Goal: Task Accomplishment & Management: Manage account settings

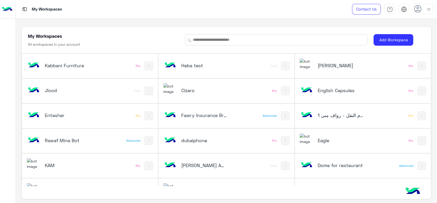
scroll to position [191, 0]
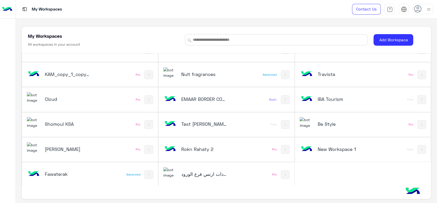
click at [69, 97] on h5 "Cloud" at bounding box center [68, 99] width 46 height 6
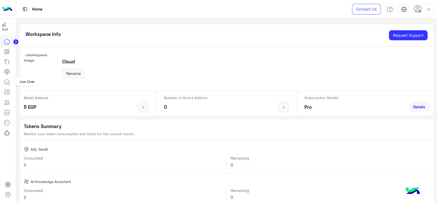
click at [7, 82] on icon at bounding box center [8, 83] width 3 height 3
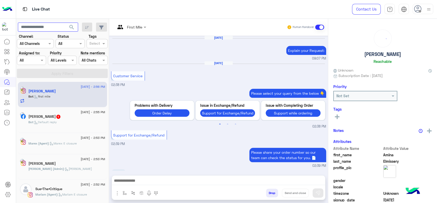
click at [52, 28] on input "text" at bounding box center [48, 27] width 60 height 9
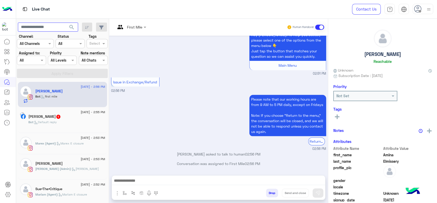
paste input "**********"
type input "**********"
click at [66, 23] on button "search" at bounding box center [72, 28] width 13 height 11
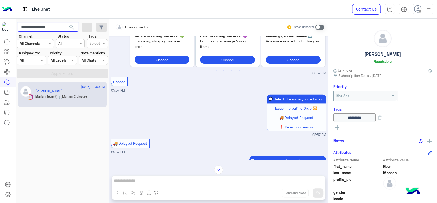
scroll to position [570, 0]
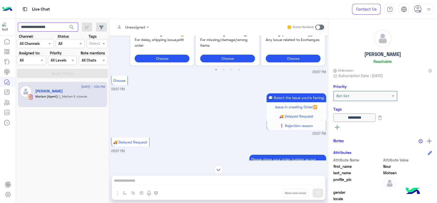
click at [37, 29] on input "**********" at bounding box center [48, 27] width 60 height 9
type input "***"
click at [66, 23] on button "search" at bounding box center [72, 28] width 13 height 11
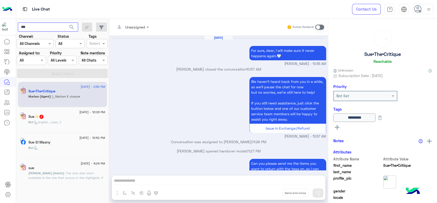
scroll to position [349, 0]
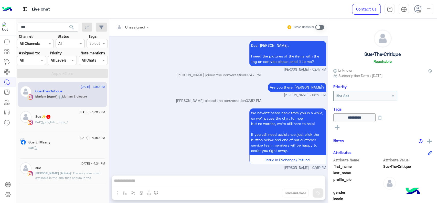
click at [61, 94] on span ": Mariam E closure" at bounding box center [72, 96] width 29 height 4
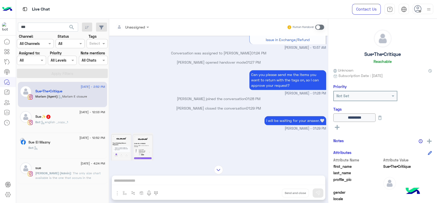
scroll to position [529, 0]
click at [7, 45] on link at bounding box center [7, 41] width 14 height 10
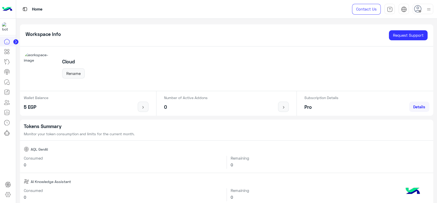
click at [17, 44] on circle at bounding box center [15, 41] width 5 height 5
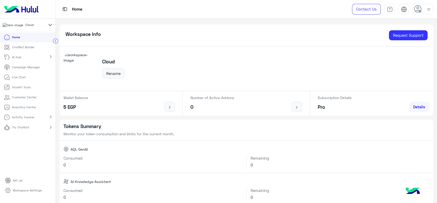
click at [37, 50] on link "ChatBot Builder" at bounding box center [19, 47] width 38 height 10
click at [28, 49] on p "ChatBot Builder" at bounding box center [23, 47] width 23 height 5
click at [20, 49] on p "ChatBot Builder" at bounding box center [23, 47] width 23 height 5
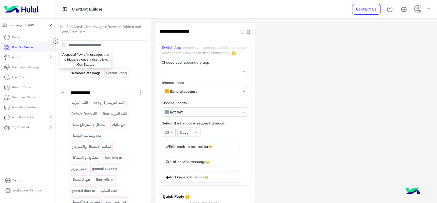
click at [75, 72] on p "Welcome Message" at bounding box center [86, 73] width 30 height 6
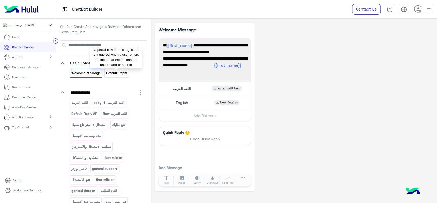
click at [113, 72] on p "Default reply" at bounding box center [117, 73] width 22 height 6
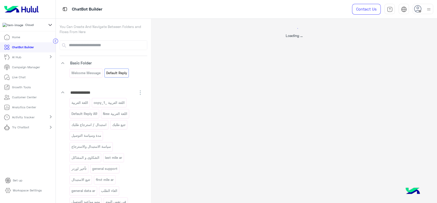
select select "*"
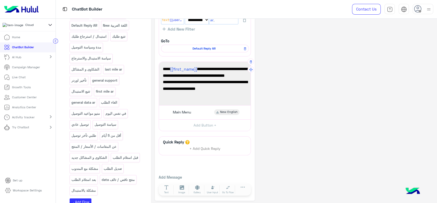
scroll to position [37, 0]
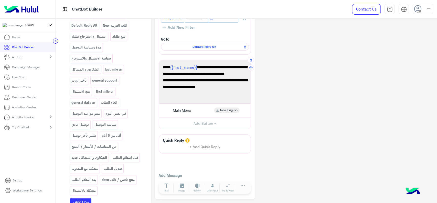
click at [192, 93] on span "Just tap the button that matches your question so we can assist you quickly." at bounding box center [205, 89] width 84 height 13
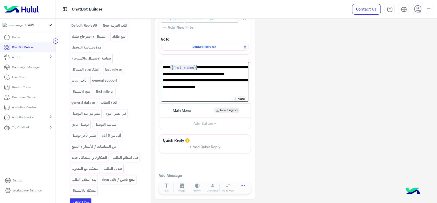
click at [244, 184] on icon at bounding box center [243, 184] width 4 height 1
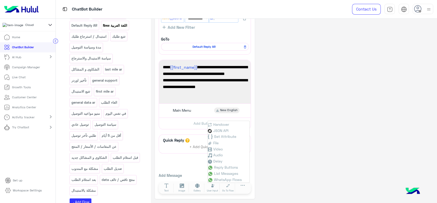
click at [120, 27] on p "اللغة العربية New" at bounding box center [114, 26] width 25 height 6
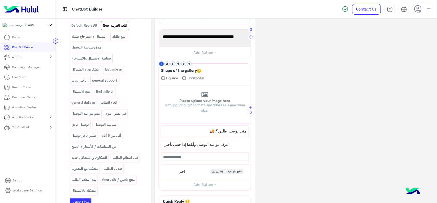
scroll to position [60, 0]
click at [167, 64] on button "2" at bounding box center [167, 62] width 5 height 5
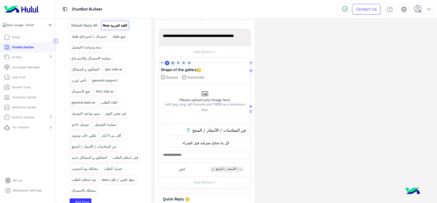
click at [172, 64] on button "3" at bounding box center [172, 62] width 5 height 5
click at [177, 63] on button "4" at bounding box center [178, 62] width 5 height 5
click at [184, 64] on button "5" at bounding box center [183, 62] width 5 height 5
click at [162, 63] on button "1" at bounding box center [161, 62] width 5 height 5
click at [169, 63] on button "2" at bounding box center [167, 62] width 5 height 5
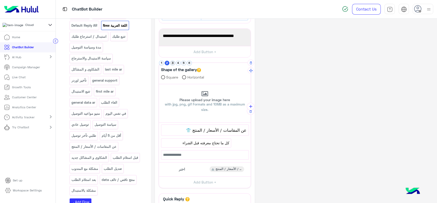
click at [174, 63] on button "3" at bounding box center [172, 62] width 5 height 5
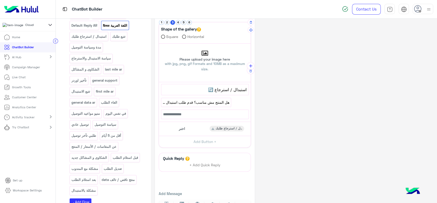
scroll to position [118, 0]
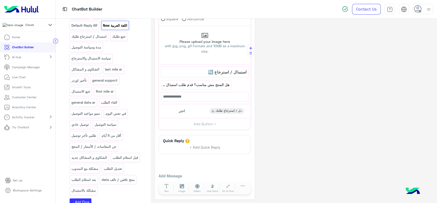
click at [36, 69] on p "Campaign Manager" at bounding box center [26, 67] width 28 height 5
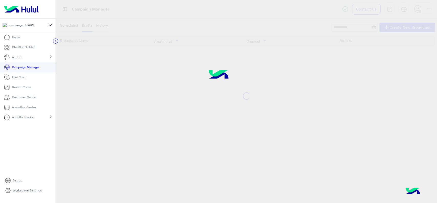
click at [27, 69] on p "Campaign Manager" at bounding box center [25, 67] width 27 height 5
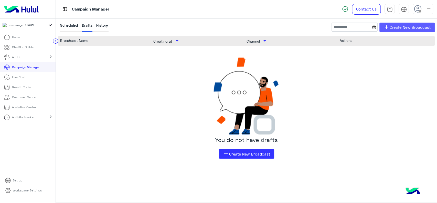
click at [385, 26] on span "add" at bounding box center [387, 27] width 6 height 6
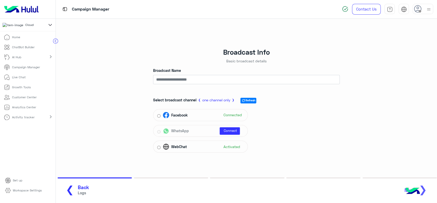
click at [27, 99] on p "Customer Center" at bounding box center [24, 97] width 25 height 5
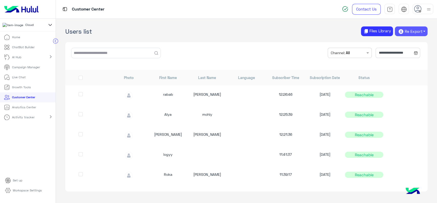
click at [401, 34] on icon "button" at bounding box center [401, 32] width 6 height 6
click at [388, 48] on input "**********" at bounding box center [398, 53] width 44 height 10
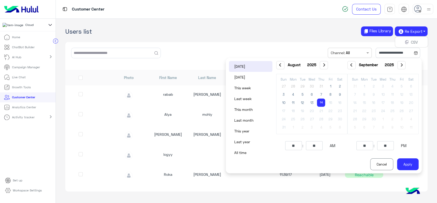
click at [121, 37] on app-crm "**********" at bounding box center [246, 111] width 381 height 184
click at [145, 70] on div "Photo First Name Last Name Language Subscriber Time Subscription Date Status" at bounding box center [246, 78] width 362 height 16
click at [25, 78] on p "Live Chat" at bounding box center [19, 77] width 14 height 5
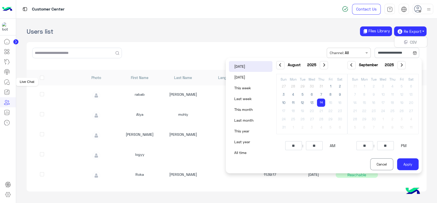
click at [7, 82] on icon at bounding box center [7, 82] width 6 height 6
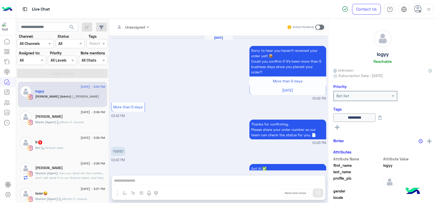
scroll to position [363, 0]
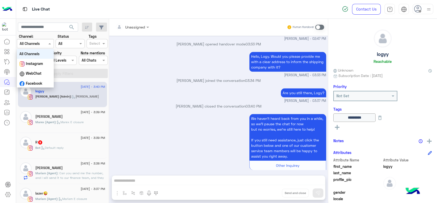
click at [36, 41] on input "text" at bounding box center [29, 43] width 19 height 5
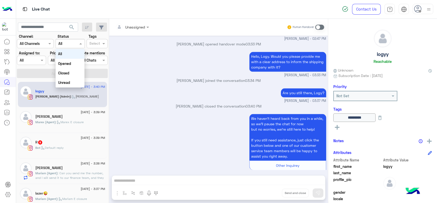
click at [59, 46] on div "All" at bounding box center [60, 43] width 4 height 5
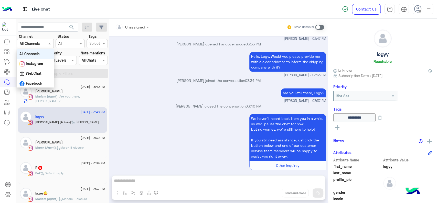
click at [47, 44] on span at bounding box center [50, 43] width 6 height 5
click at [150, 98] on small "Jana Aboelseoud - 03:37 PM" at bounding box center [218, 100] width 215 height 5
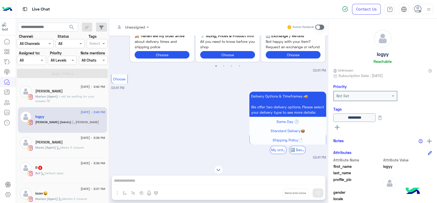
scroll to position [215, 0]
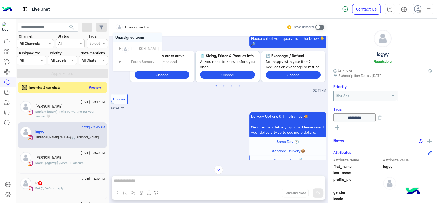
click at [135, 26] on input "text" at bounding box center [125, 26] width 21 height 5
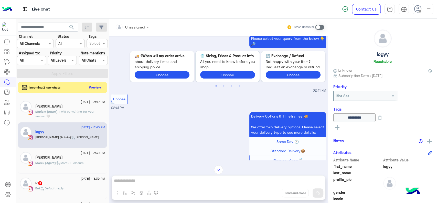
click at [150, 123] on div "Delivery Options & Timeframes 🚚 We offer two delivery options. Please select yo…" at bounding box center [218, 144] width 215 height 69
click at [46, 27] on input "text" at bounding box center [48, 27] width 60 height 9
drag, startPoint x: 194, startPoint y: 182, endPoint x: 160, endPoint y: 158, distance: 41.6
click at [160, 158] on div "Delivery Options & Timeframes 🚚 We offer two delivery options. Please select yo…" at bounding box center [218, 144] width 215 height 69
click at [71, 47] on div "Channel All" at bounding box center [70, 43] width 29 height 9
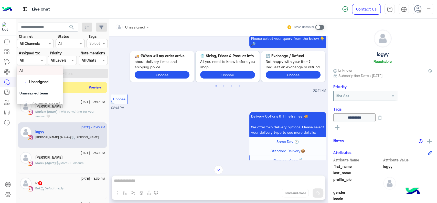
click at [25, 63] on div "Assigned on All" at bounding box center [31, 60] width 29 height 9
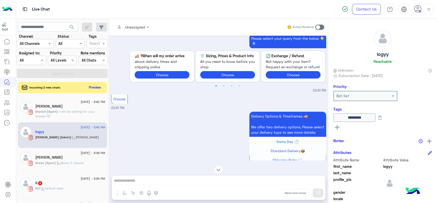
click at [77, 78] on app-inbox-users-filters "search Channel: Channel All Channels Status Channel All Tags Select Assigned to…" at bounding box center [62, 49] width 93 height 61
click at [65, 62] on div at bounding box center [62, 60] width 28 height 6
click at [372, 96] on input "text" at bounding box center [357, 95] width 43 height 5
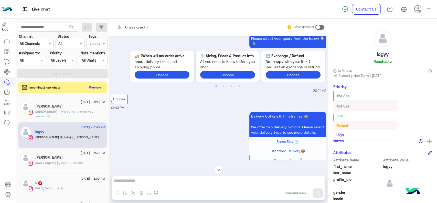
scroll to position [9, 0]
click at [307, 105] on div "Choose 02:41 PM" at bounding box center [218, 101] width 215 height 17
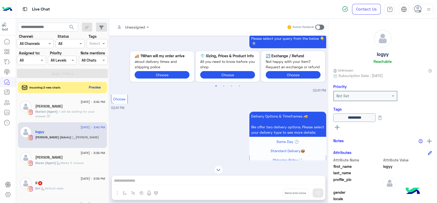
click at [216, 167] on img at bounding box center [218, 169] width 9 height 9
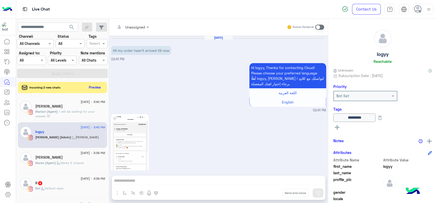
scroll to position [1043, 0]
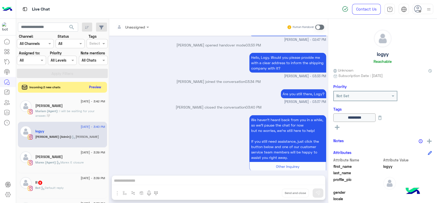
click at [97, 89] on button "Preview" at bounding box center [95, 86] width 16 height 7
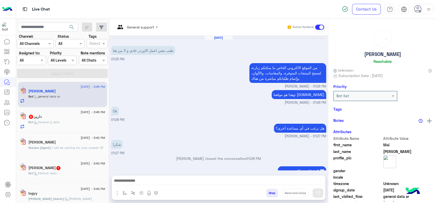
scroll to position [375, 0]
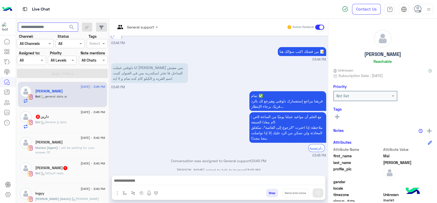
click at [52, 27] on input "text" at bounding box center [48, 27] width 60 height 9
type input "**********"
click at [72, 25] on span "search" at bounding box center [72, 27] width 6 height 6
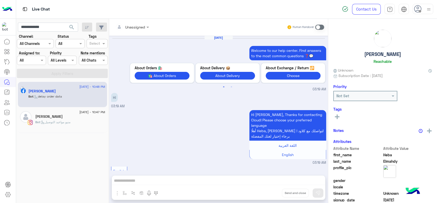
scroll to position [559, 0]
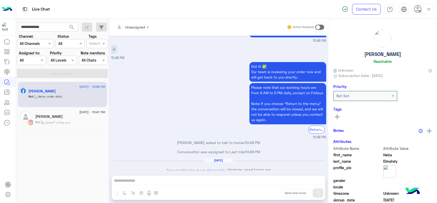
click at [65, 91] on div "Heba Elmahdy" at bounding box center [66, 91] width 77 height 5
click at [176, 174] on div "Unassigned Human Handover Aug 12, 2025 Welcome to our help center. Find answers…" at bounding box center [218, 112] width 219 height 186
click at [320, 25] on span at bounding box center [319, 27] width 9 height 5
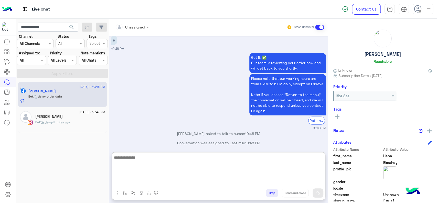
click at [207, 179] on textarea at bounding box center [218, 169] width 213 height 31
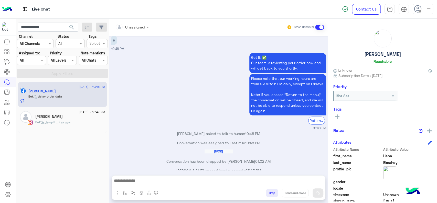
click at [183, 108] on div "Got it! ✅ Our team is reviewing your order now and will get back to you shortly…" at bounding box center [218, 90] width 215 height 79
click at [427, 130] on img at bounding box center [429, 130] width 5 height 5
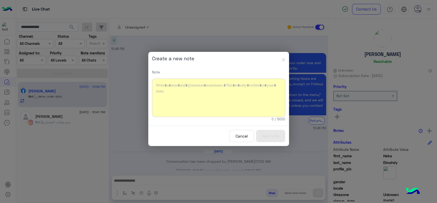
click at [248, 101] on div at bounding box center [218, 97] width 133 height 38
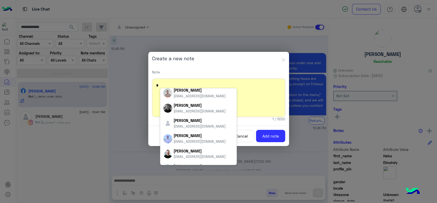
scroll to position [145, 0]
click at [252, 106] on div "*" at bounding box center [218, 97] width 133 height 38
click at [247, 134] on button "Cancel" at bounding box center [241, 136] width 25 height 13
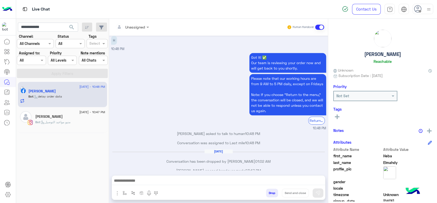
click at [117, 194] on img "button" at bounding box center [117, 193] width 6 height 6
click at [140, 149] on div "Aug 14, 2025 Conversation has been dropped by Heba Elmahdy 01:02 AM" at bounding box center [218, 158] width 215 height 18
click at [25, 164] on div "13 August - 10:48 PM Heba Elmahdy Bot : delay order data 13 August - 10:47 PM H…" at bounding box center [62, 142] width 93 height 125
click at [7, 92] on icon at bounding box center [7, 92] width 6 height 6
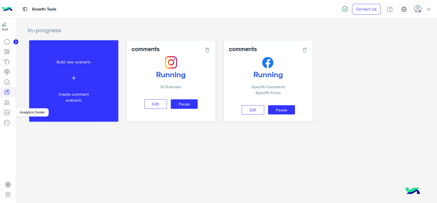
click at [10, 111] on link at bounding box center [7, 112] width 14 height 10
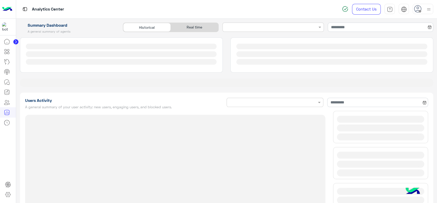
type input "**********"
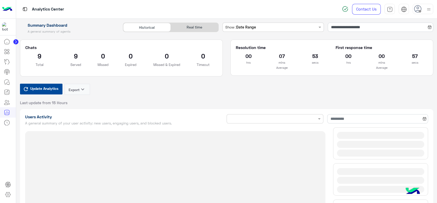
type input "**********"
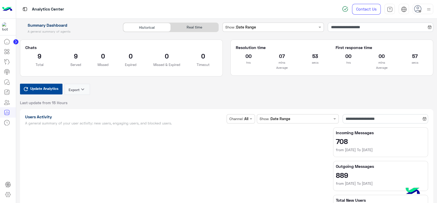
type input "**********"
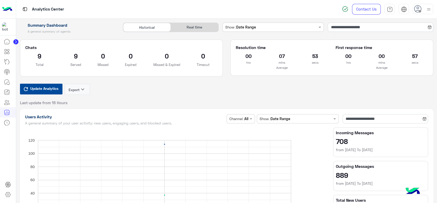
type input "**********"
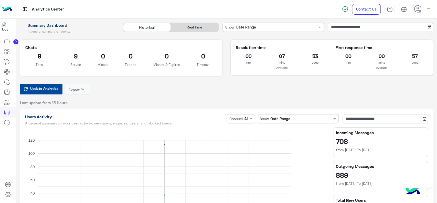
type input "**********"
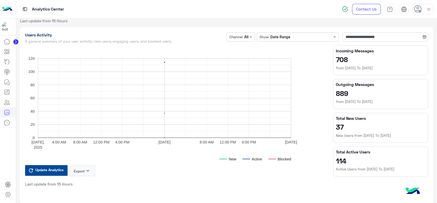
scroll to position [81, 0]
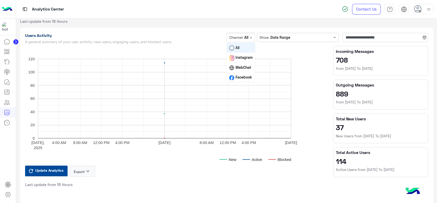
click at [245, 40] on div "Channel Channel : All" at bounding box center [241, 37] width 28 height 9
click at [324, 116] on rect "A chart." at bounding box center [174, 107] width 299 height 123
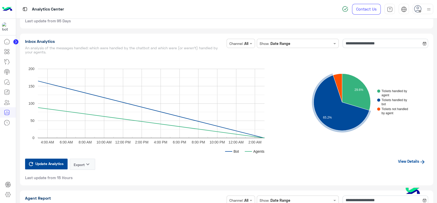
scroll to position [1226, 0]
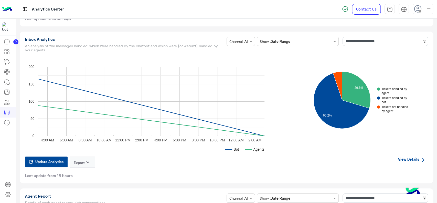
click at [406, 156] on link "View Details" at bounding box center [412, 159] width 33 height 10
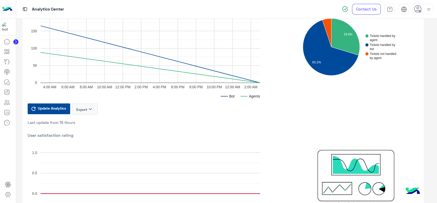
scroll to position [3, 0]
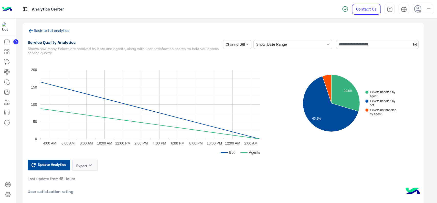
click at [59, 30] on link "Back to full analytics" at bounding box center [49, 30] width 42 height 4
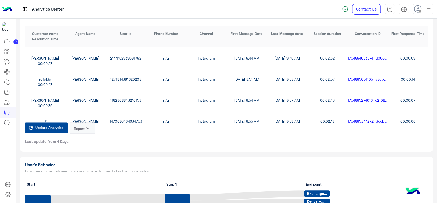
scroll to position [17, 0]
click at [82, 124] on button "Export keyboard_arrow_down" at bounding box center [83, 127] width 26 height 11
click at [9, 193] on icon at bounding box center [7, 194] width 5 height 5
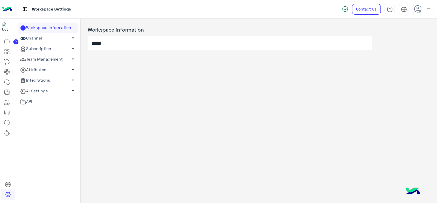
click at [53, 40] on link "Channel arrow_drop_down" at bounding box center [48, 38] width 60 height 10
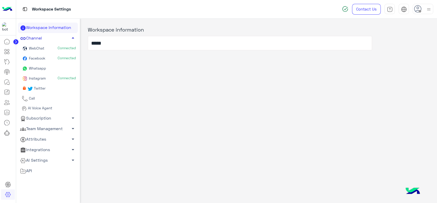
click at [53, 40] on link "Channel arrow_drop_up" at bounding box center [48, 38] width 60 height 10
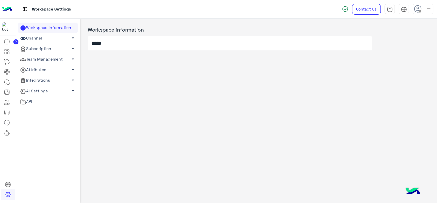
click at [50, 46] on link "Subscription arrow_drop_down" at bounding box center [48, 49] width 60 height 10
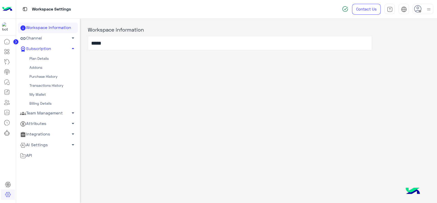
click at [42, 93] on link "My Wallet" at bounding box center [48, 94] width 60 height 9
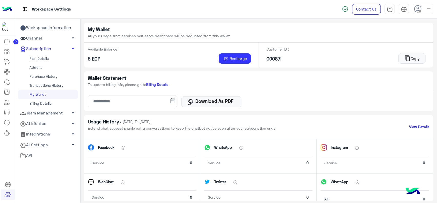
click at [60, 114] on link "Team Management arrow_drop_down" at bounding box center [48, 113] width 60 height 10
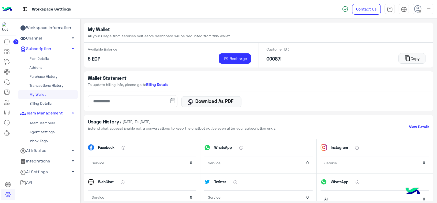
click at [50, 121] on link "Team Members" at bounding box center [48, 122] width 60 height 9
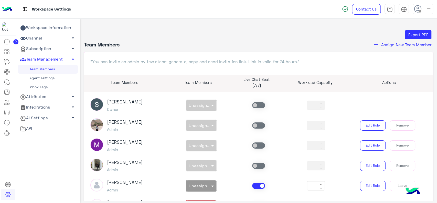
click at [375, 44] on icon "add" at bounding box center [376, 44] width 6 height 6
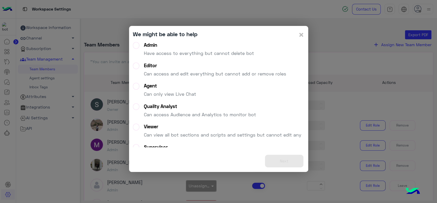
scroll to position [44, 0]
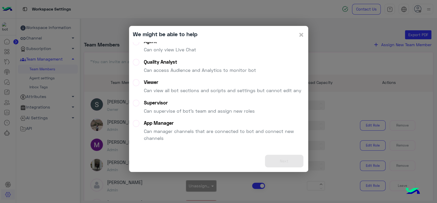
click at [110, 73] on modal-container "We might be able to help × Admin Have access to everything but cannot delete bo…" at bounding box center [218, 101] width 437 height 203
click at [301, 36] on span "×" at bounding box center [301, 35] width 6 height 12
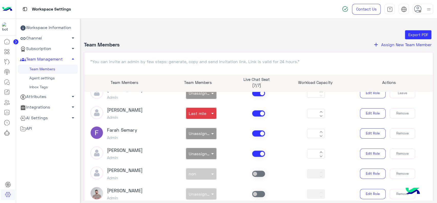
scroll to position [93, 0]
click at [48, 80] on link "Agent settings" at bounding box center [48, 77] width 60 height 9
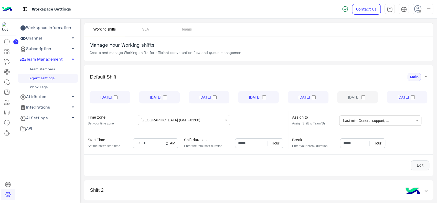
scroll to position [16, 0]
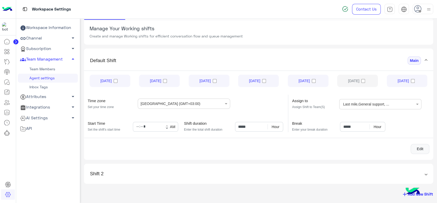
click at [425, 171] on span at bounding box center [426, 174] width 2 height 6
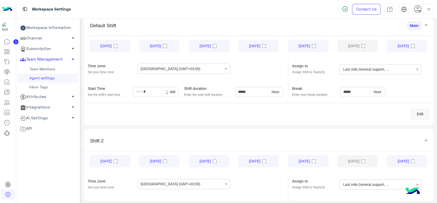
scroll to position [51, 0]
click at [56, 88] on link "Inbox Tags" at bounding box center [48, 86] width 60 height 9
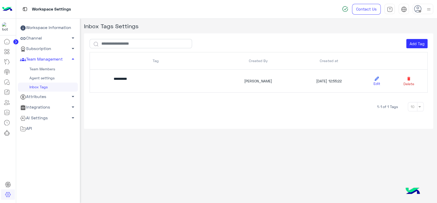
click at [49, 99] on link "Attributes arrow_drop_down" at bounding box center [48, 96] width 60 height 10
click at [160, 12] on div "Workspace Settings" at bounding box center [156, 9] width 281 height 18
click at [18, 43] on icon at bounding box center [15, 41] width 5 height 5
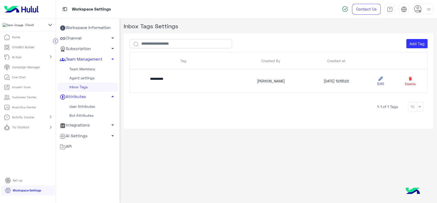
click at [223, 186] on div "Inbox Tags Settings Add Tag Tag Created By Created at ********* Heba Elmahdy 19…" at bounding box center [278, 110] width 317 height 182
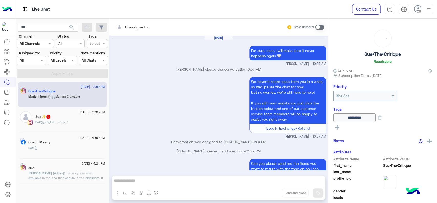
scroll to position [349, 0]
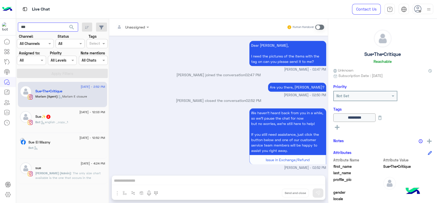
click at [49, 27] on input "***" at bounding box center [48, 27] width 60 height 9
paste input "**********"
click at [49, 27] on input "**********" at bounding box center [48, 27] width 60 height 9
type input "**********"
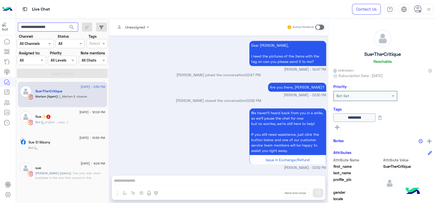
click at [66, 23] on button "search" at bounding box center [72, 28] width 13 height 11
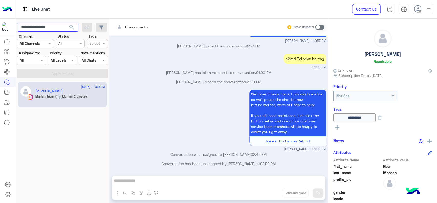
scroll to position [317, 0]
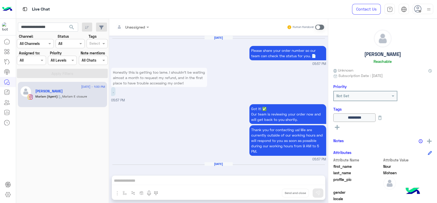
scroll to position [317, 0]
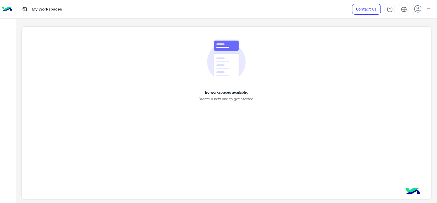
scroll to position [2, 0]
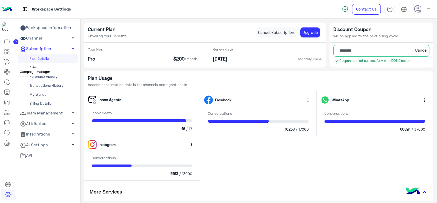
click at [6, 74] on icon at bounding box center [7, 72] width 6 height 6
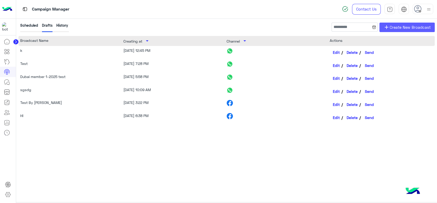
click at [389, 29] on span "add" at bounding box center [387, 27] width 6 height 6
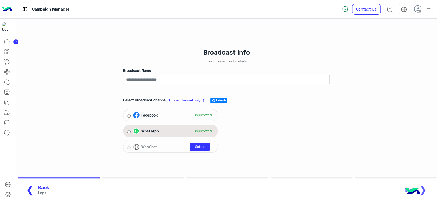
click at [178, 132] on div "WhatsApp Connected" at bounding box center [173, 131] width 81 height 8
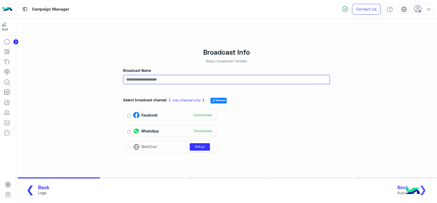
click at [222, 76] on input "Broadcast Name" at bounding box center [226, 79] width 207 height 9
type input "*"
click at [425, 194] on span "❯" at bounding box center [423, 189] width 8 height 12
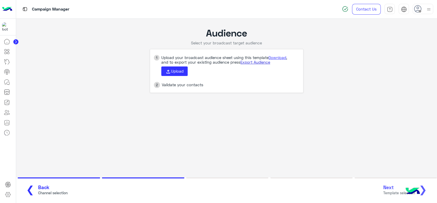
click at [258, 64] on link "Export Audience" at bounding box center [255, 62] width 30 height 5
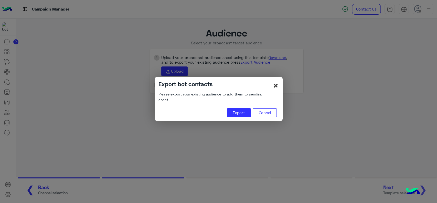
click at [275, 88] on span "×" at bounding box center [276, 85] width 6 height 12
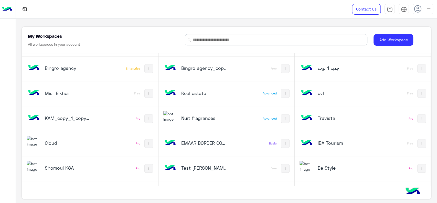
scroll to position [191, 0]
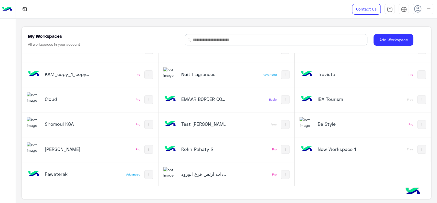
click at [102, 143] on div "Rokn Rahaty Pro" at bounding box center [90, 149] width 136 height 24
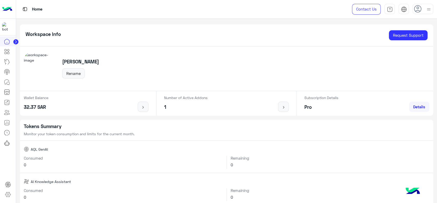
click at [12, 162] on div at bounding box center [8, 119] width 16 height 167
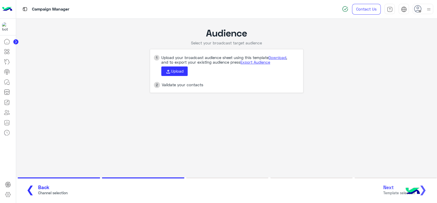
click at [33, 187] on button "❮ Back Channel selection" at bounding box center [45, 190] width 48 height 14
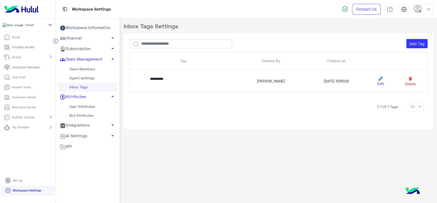
click at [20, 9] on img at bounding box center [21, 9] width 39 height 11
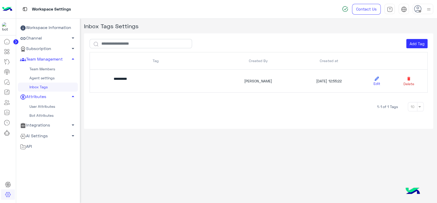
click at [9, 8] on img at bounding box center [7, 9] width 10 height 11
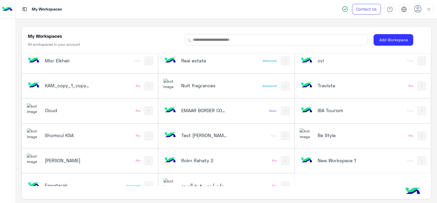
scroll to position [191, 0]
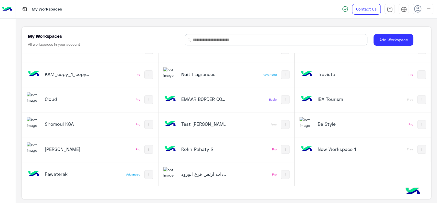
click at [103, 151] on div "Rokn Rahaty Pro" at bounding box center [90, 149] width 136 height 24
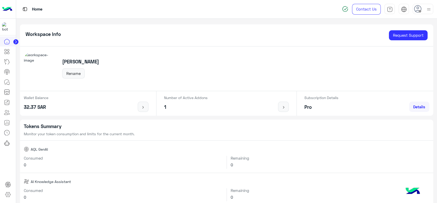
click at [4, 161] on div at bounding box center [8, 119] width 16 height 167
